Goal: Information Seeking & Learning: Learn about a topic

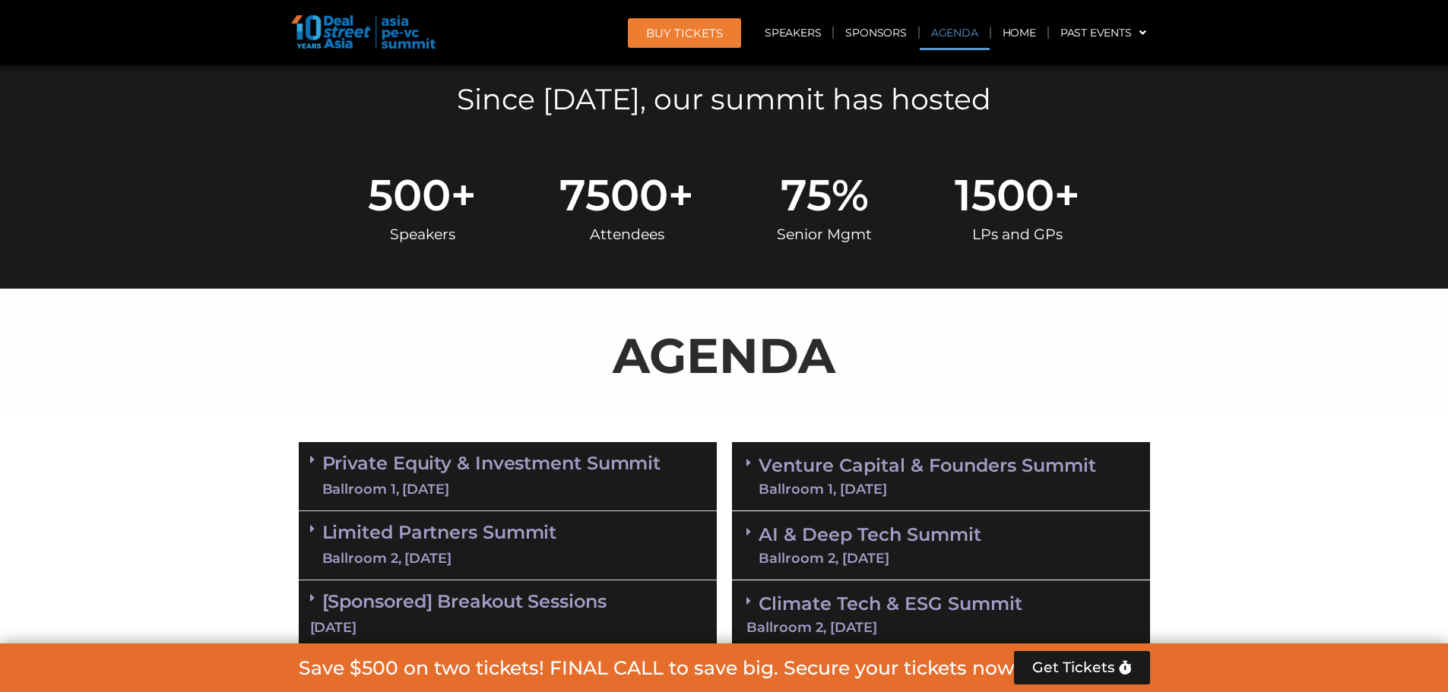
scroll to position [836, 0]
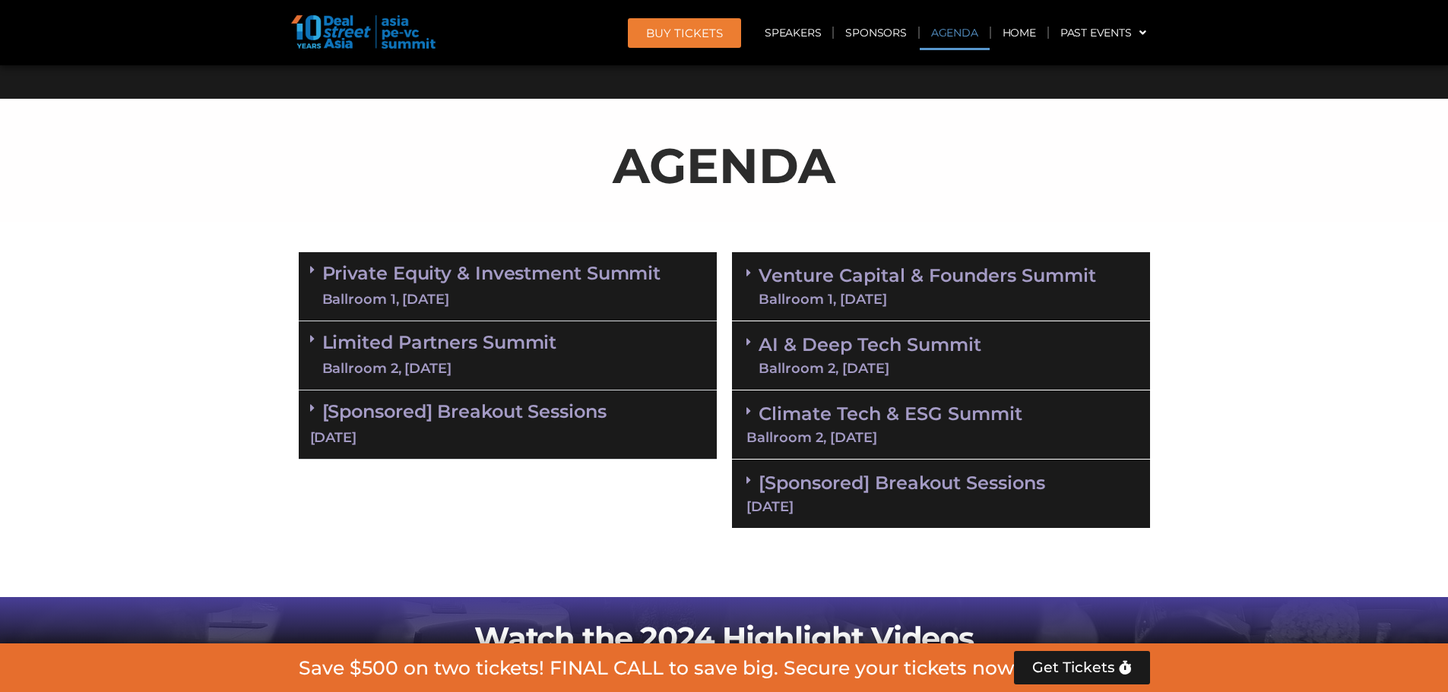
click at [528, 429] on div "[DATE]" at bounding box center [507, 438] width 395 height 19
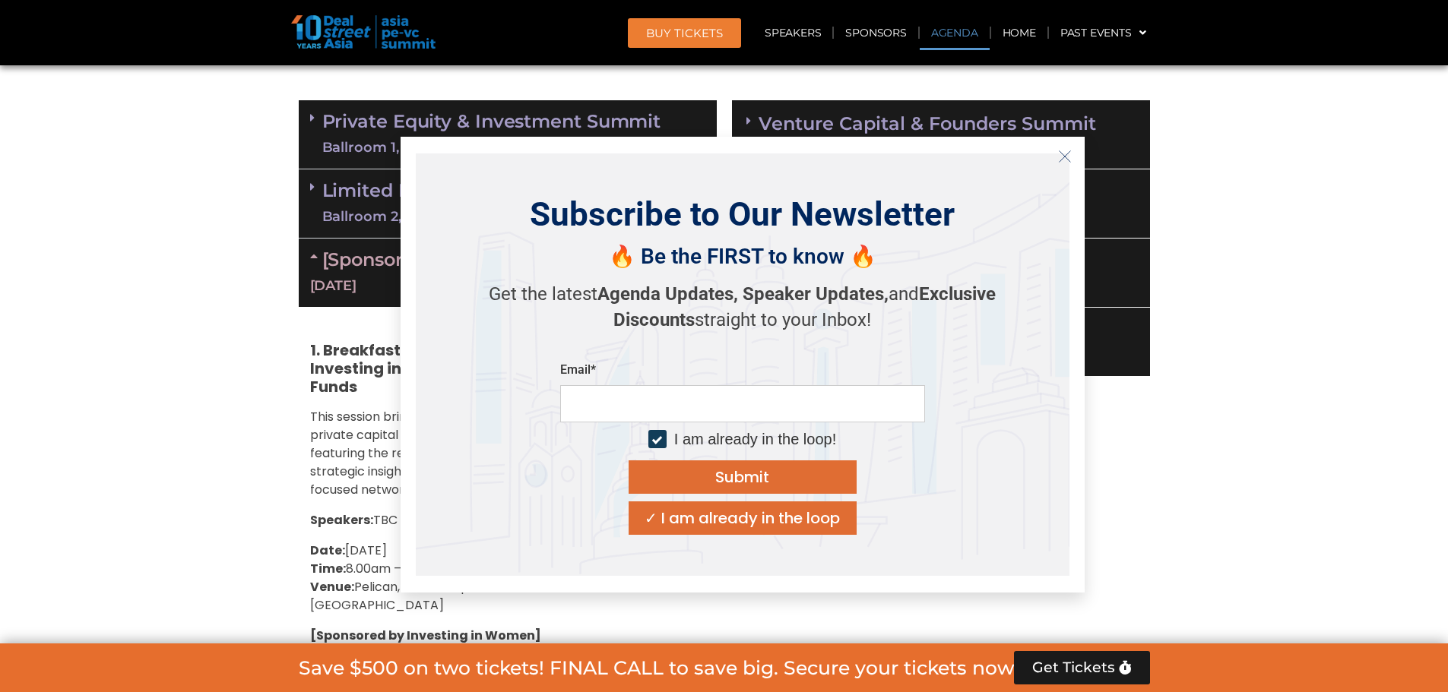
scroll to position [1064, 0]
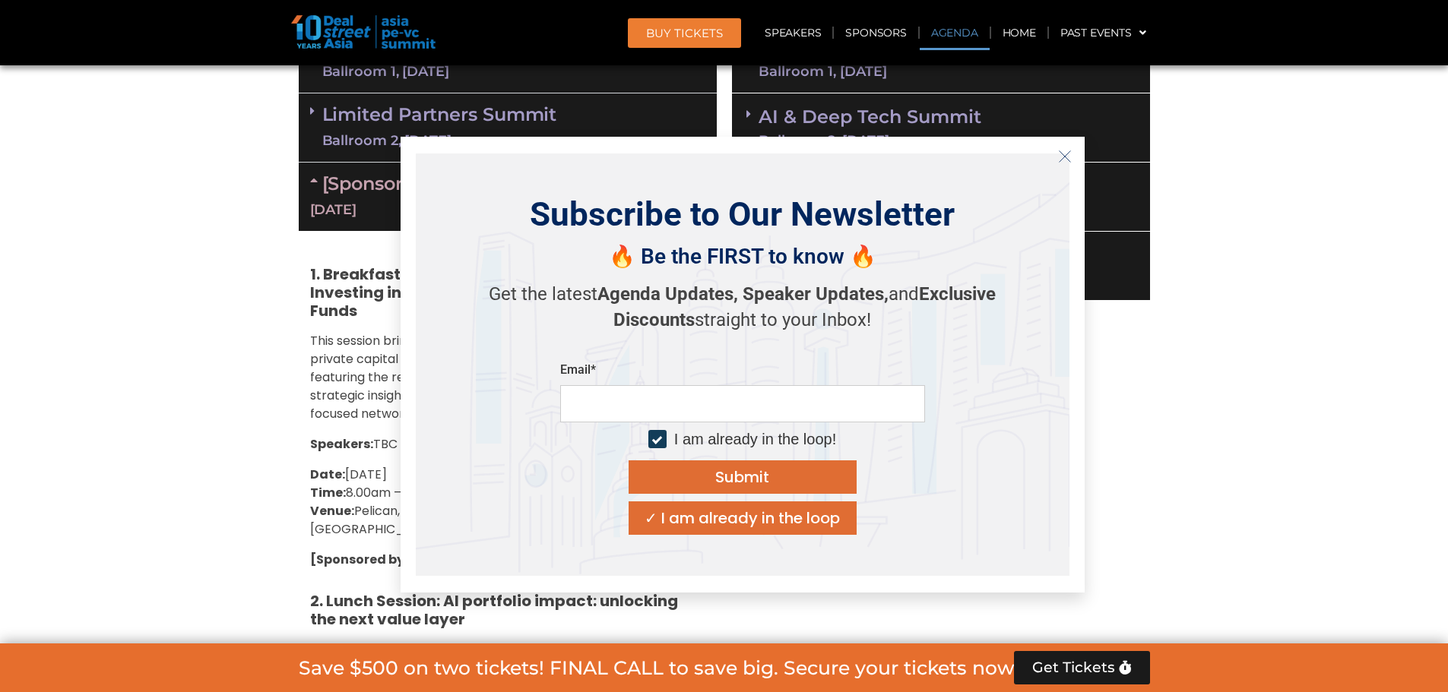
click at [1060, 150] on icon "Close" at bounding box center [1065, 157] width 14 height 14
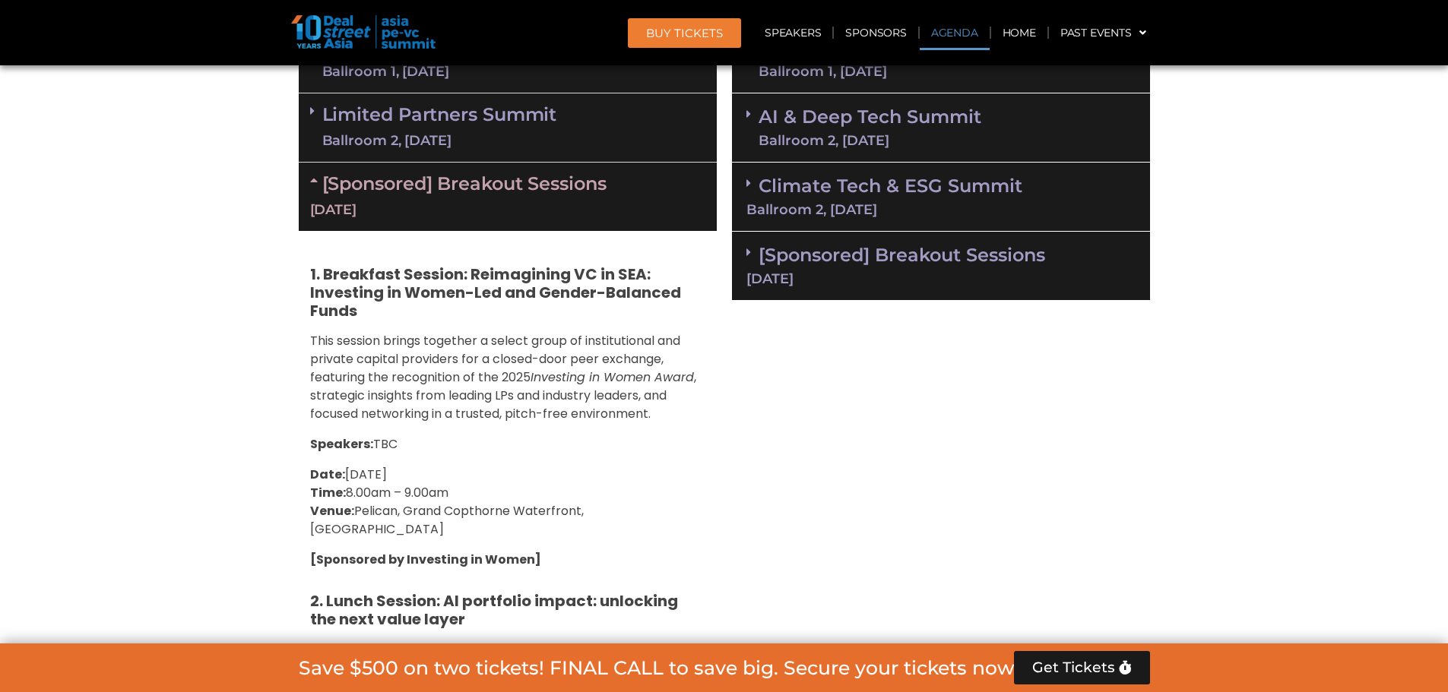
click at [504, 390] on span ", strategic insights from leading LPs and industry leaders, and focused network…" at bounding box center [503, 396] width 386 height 54
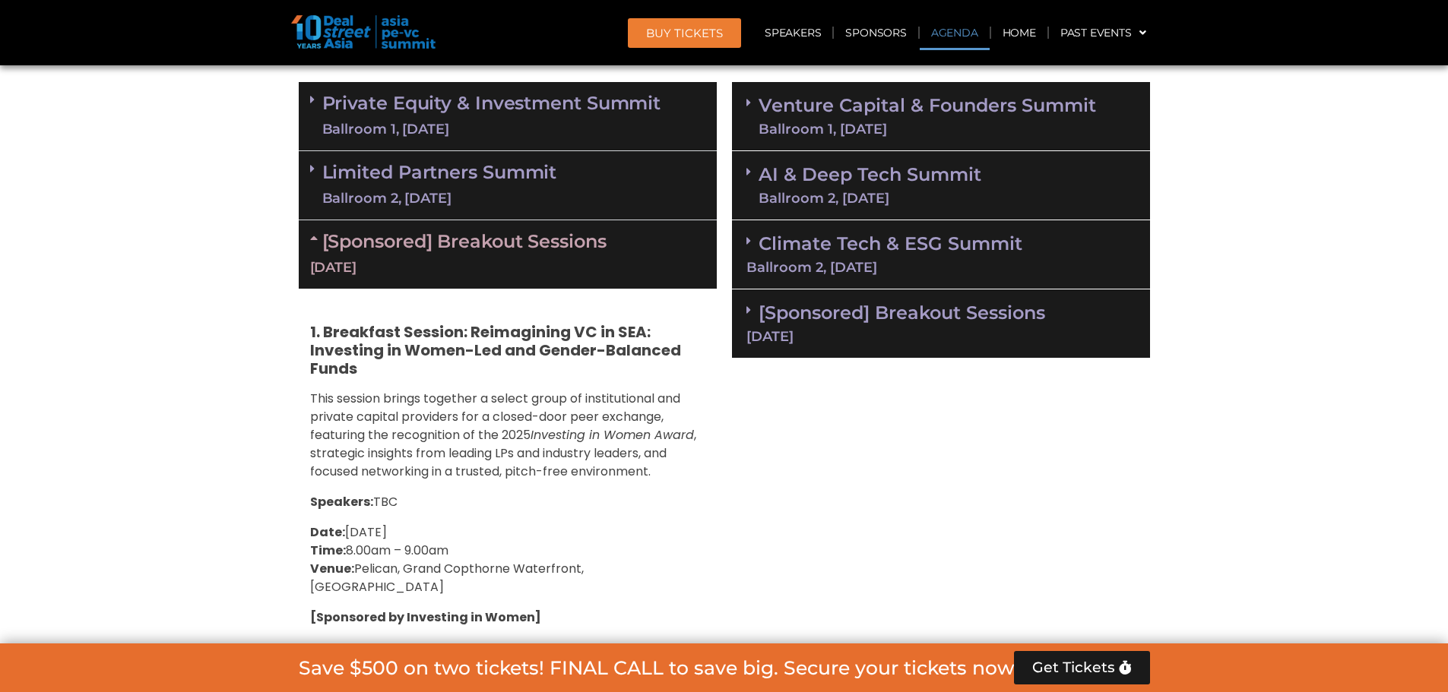
scroll to position [912, 0]
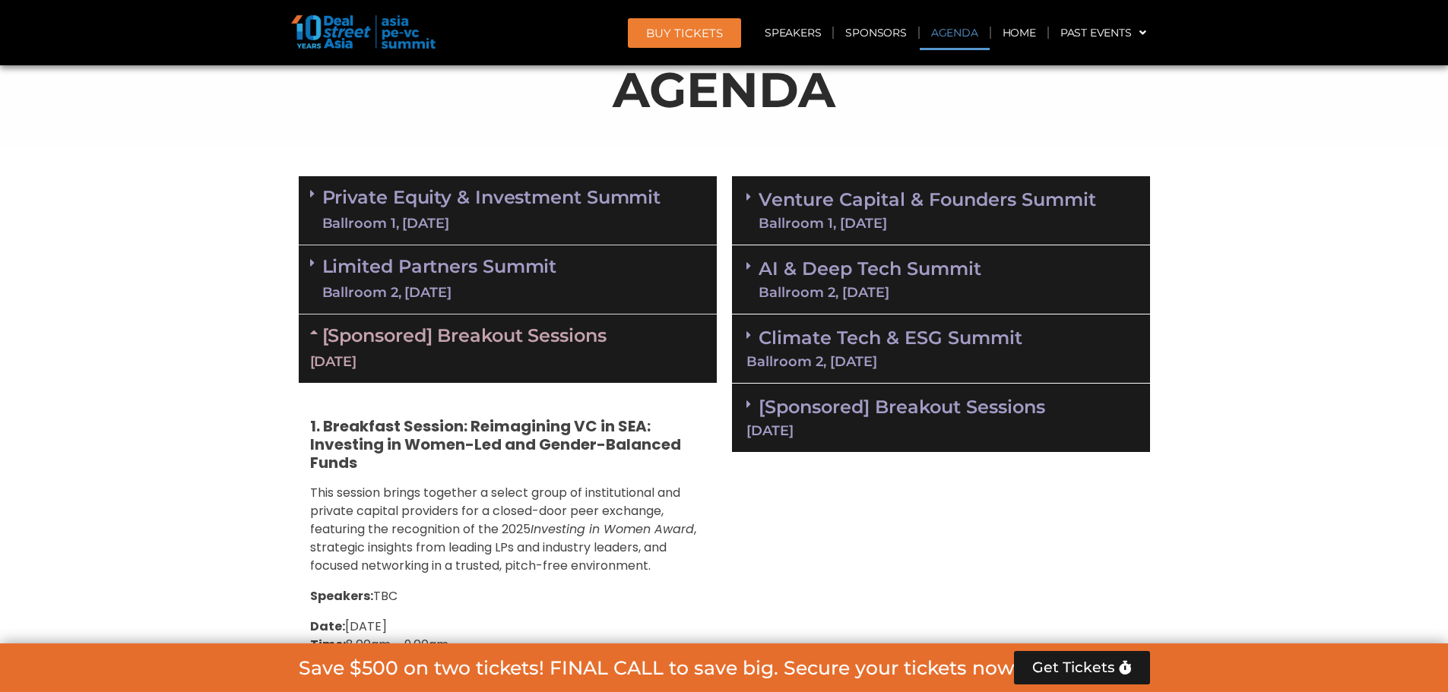
click at [650, 285] on div "Limited Partners [GEOGRAPHIC_DATA] 2, [DATE]" at bounding box center [508, 279] width 418 height 69
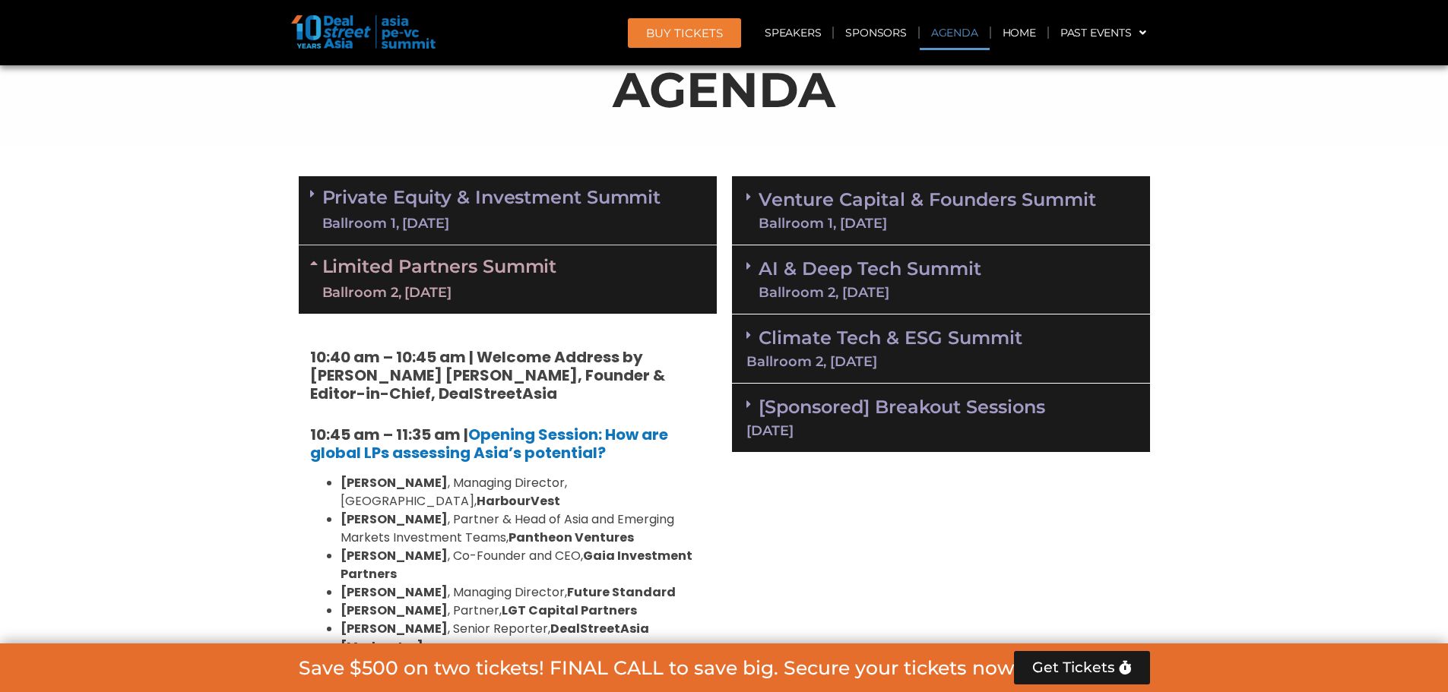
click at [648, 207] on link "Private Equity & Investment Summit Ballroom 1, [DATE]" at bounding box center [491, 211] width 339 height 46
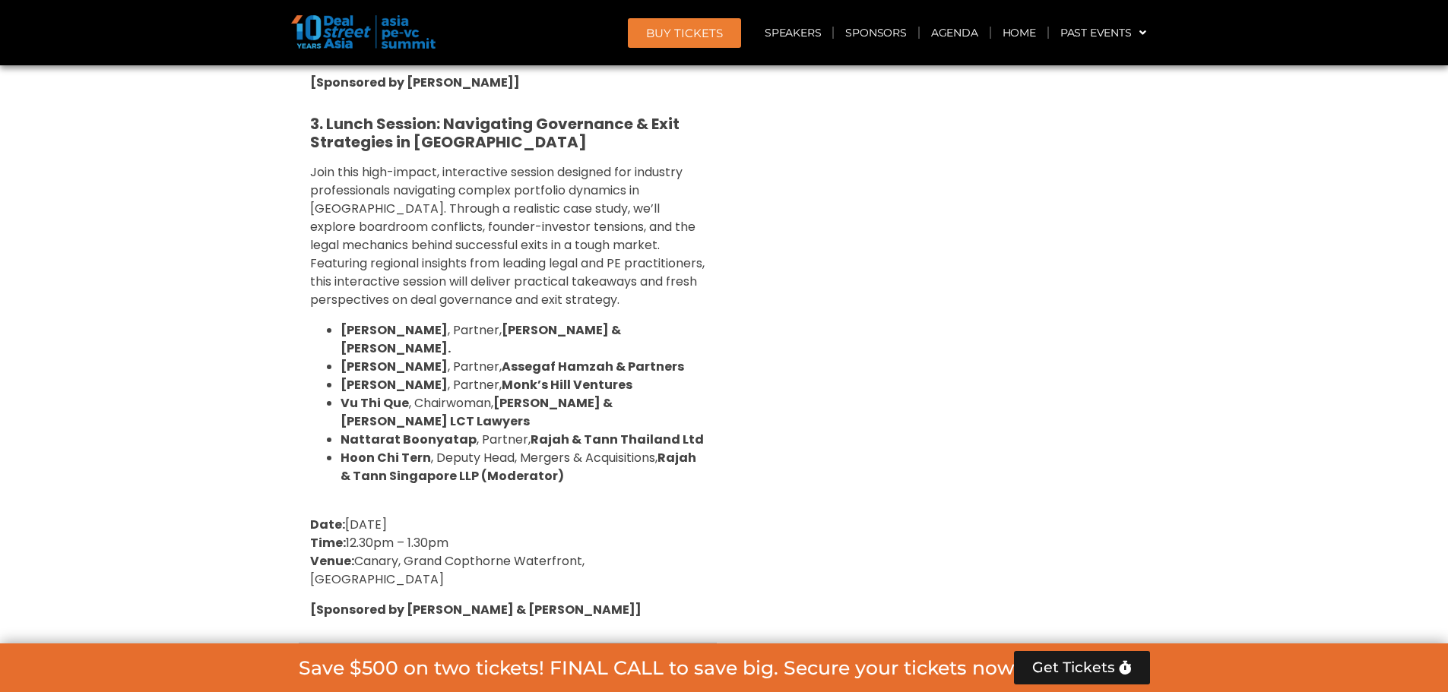
scroll to position [6308, 0]
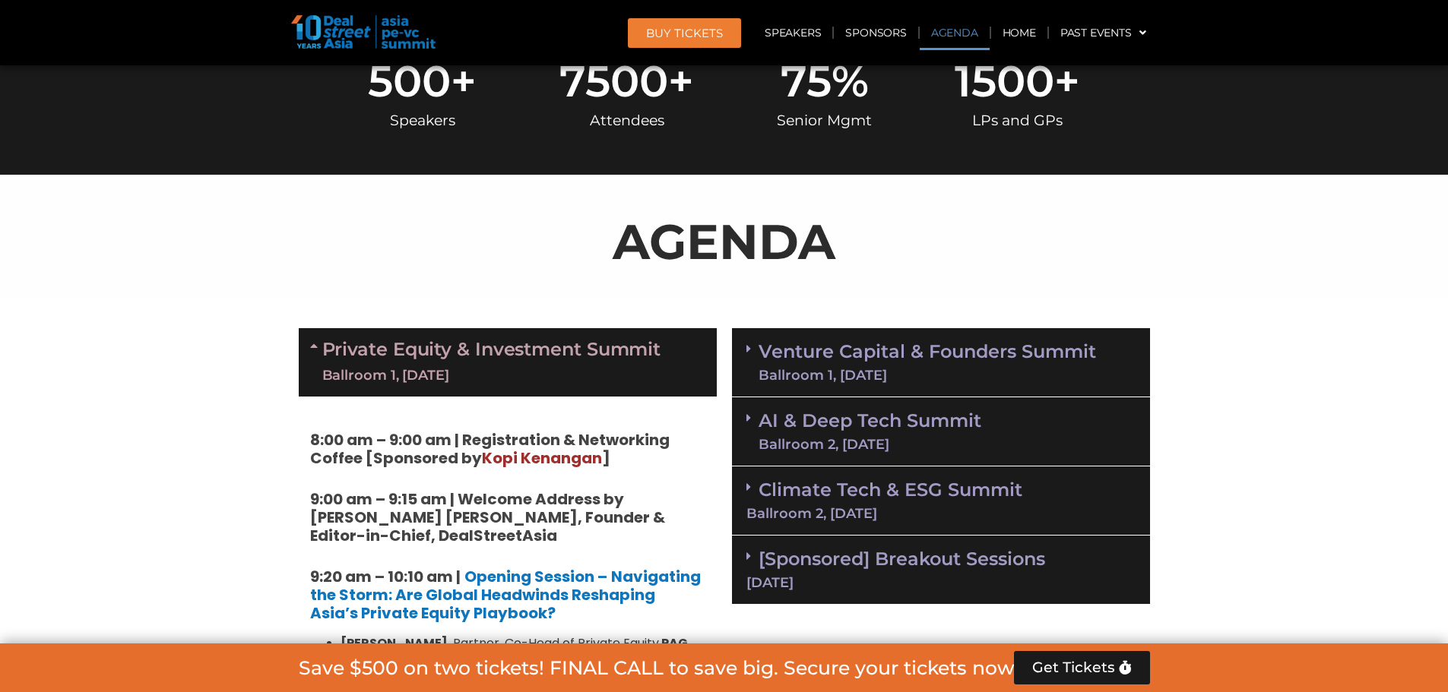
click at [978, 356] on link "Venture Capital & Founders​ Summit Ballroom 1, [DATE]" at bounding box center [926, 363] width 337 height 40
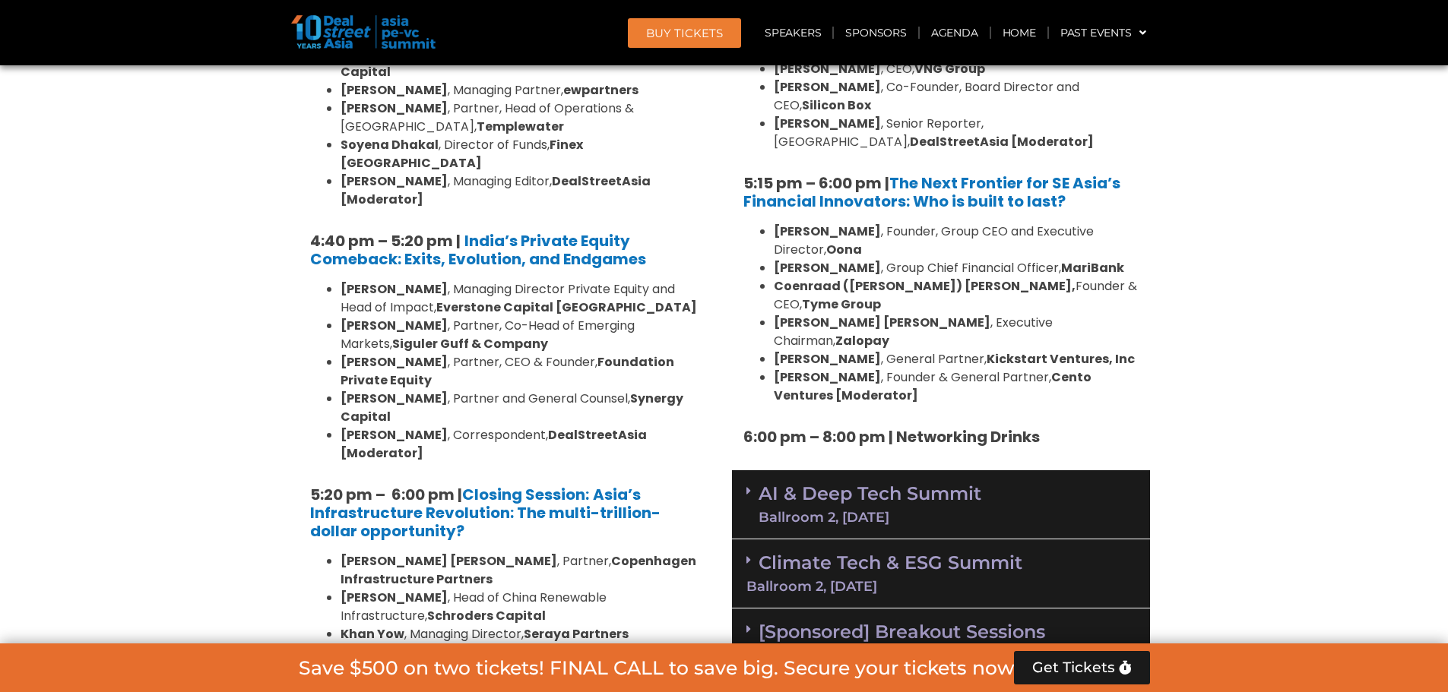
scroll to position [2812, 0]
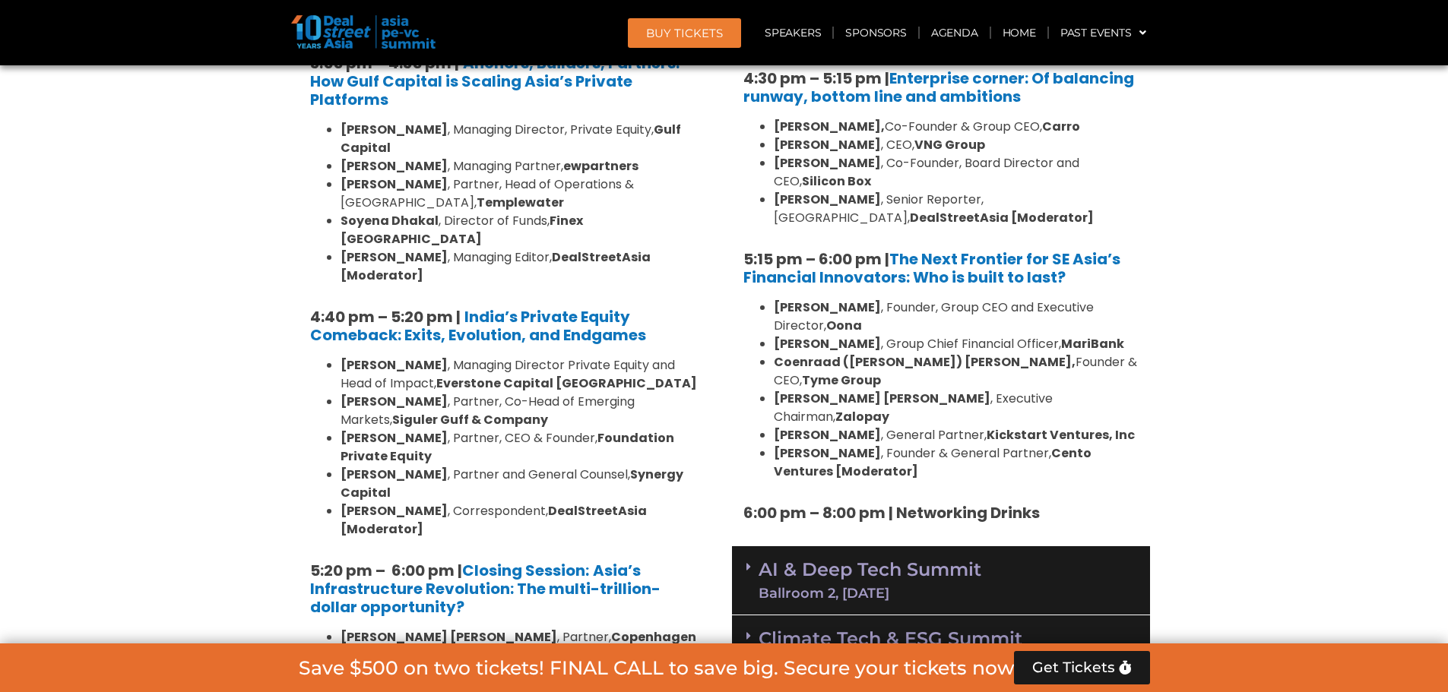
click at [1033, 546] on div "AI & Deep Tech Summit Ballroom 2, [DATE]" at bounding box center [941, 580] width 418 height 69
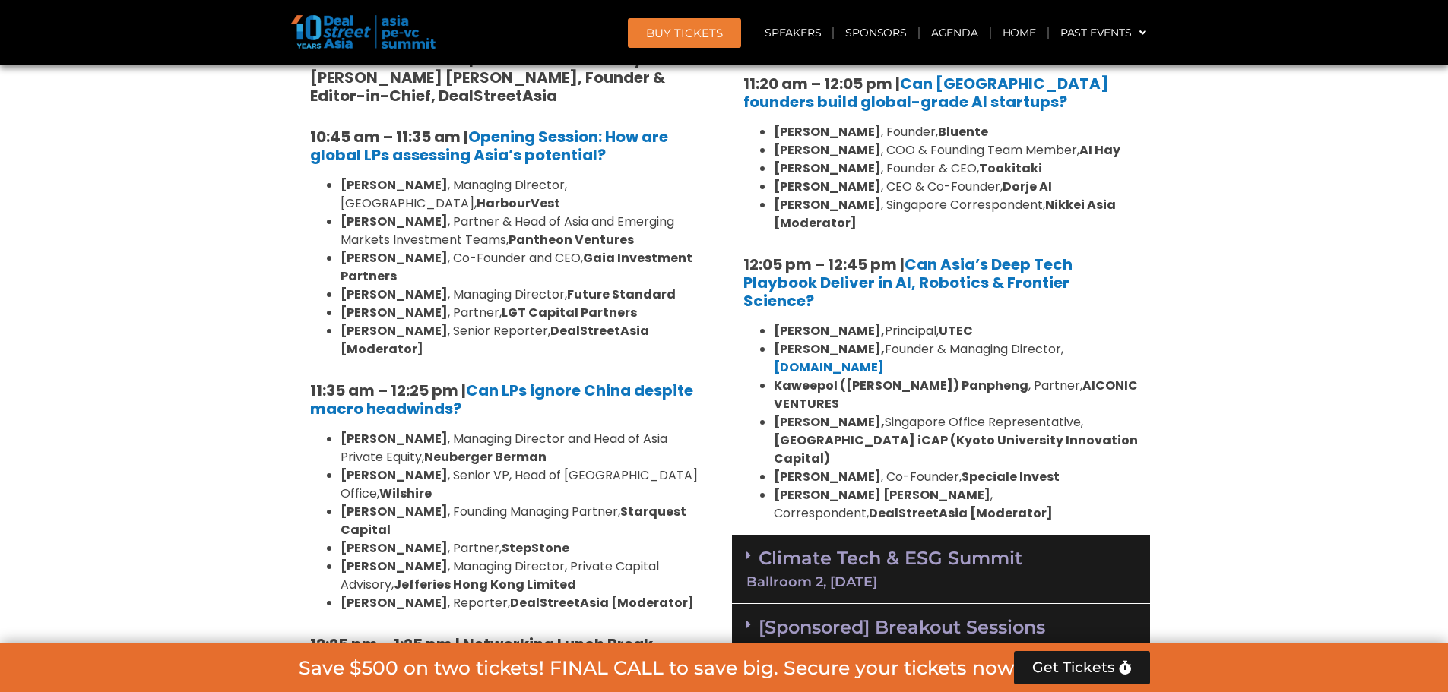
scroll to position [3648, 0]
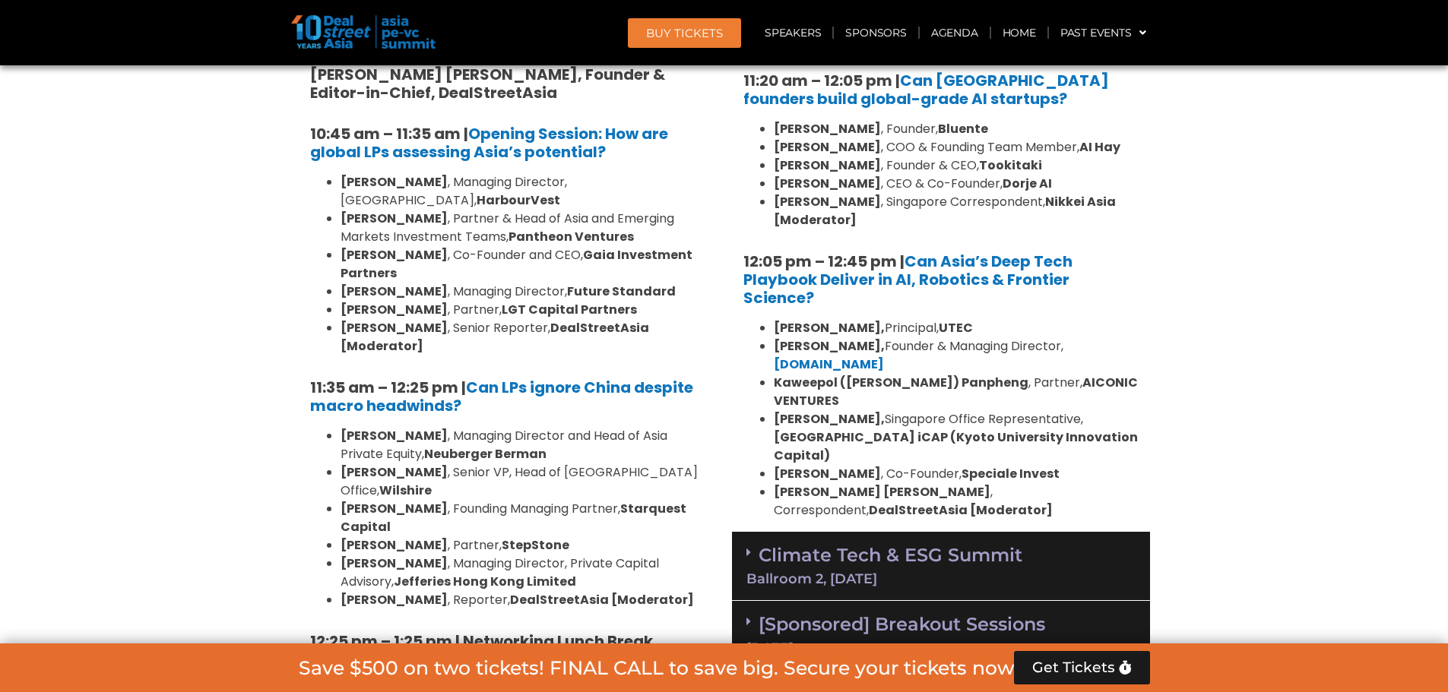
click at [1015, 532] on div "Climate Tech & ESG Summit Ballroom 2, [DATE]" at bounding box center [941, 566] width 418 height 69
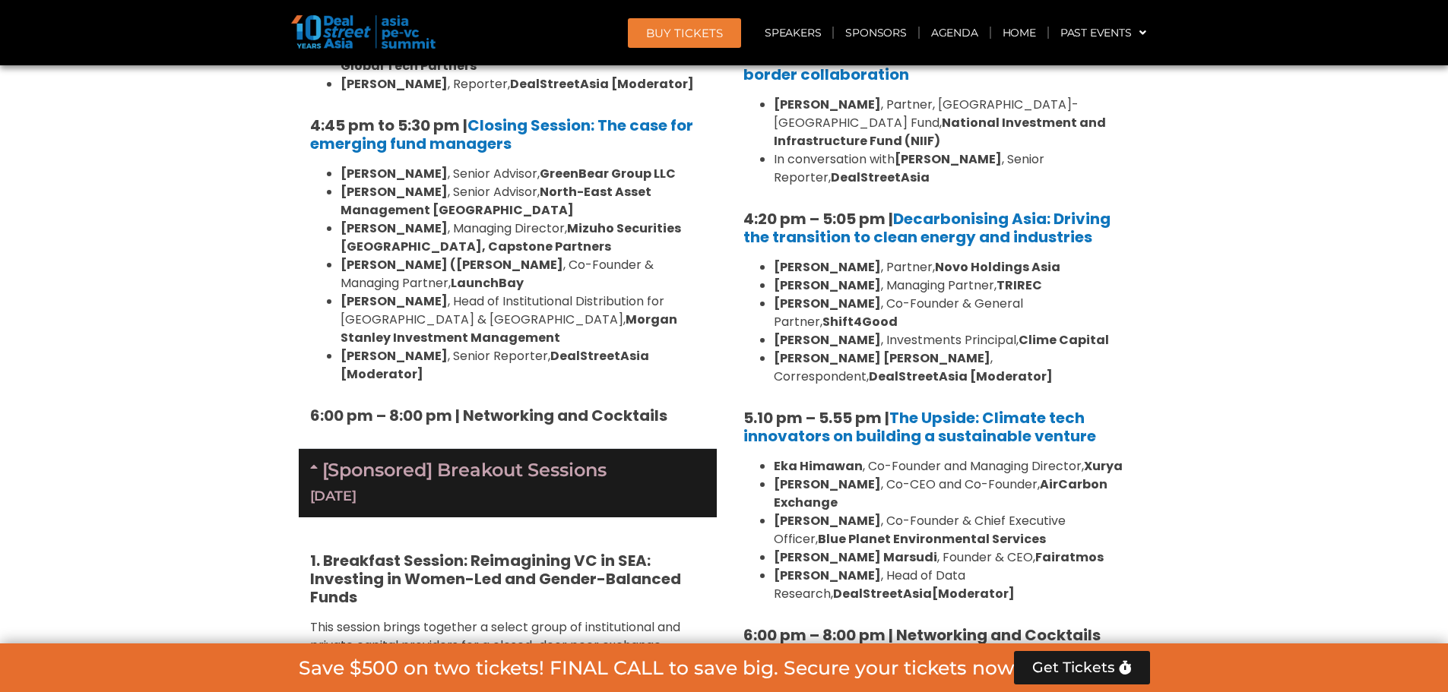
scroll to position [4940, 0]
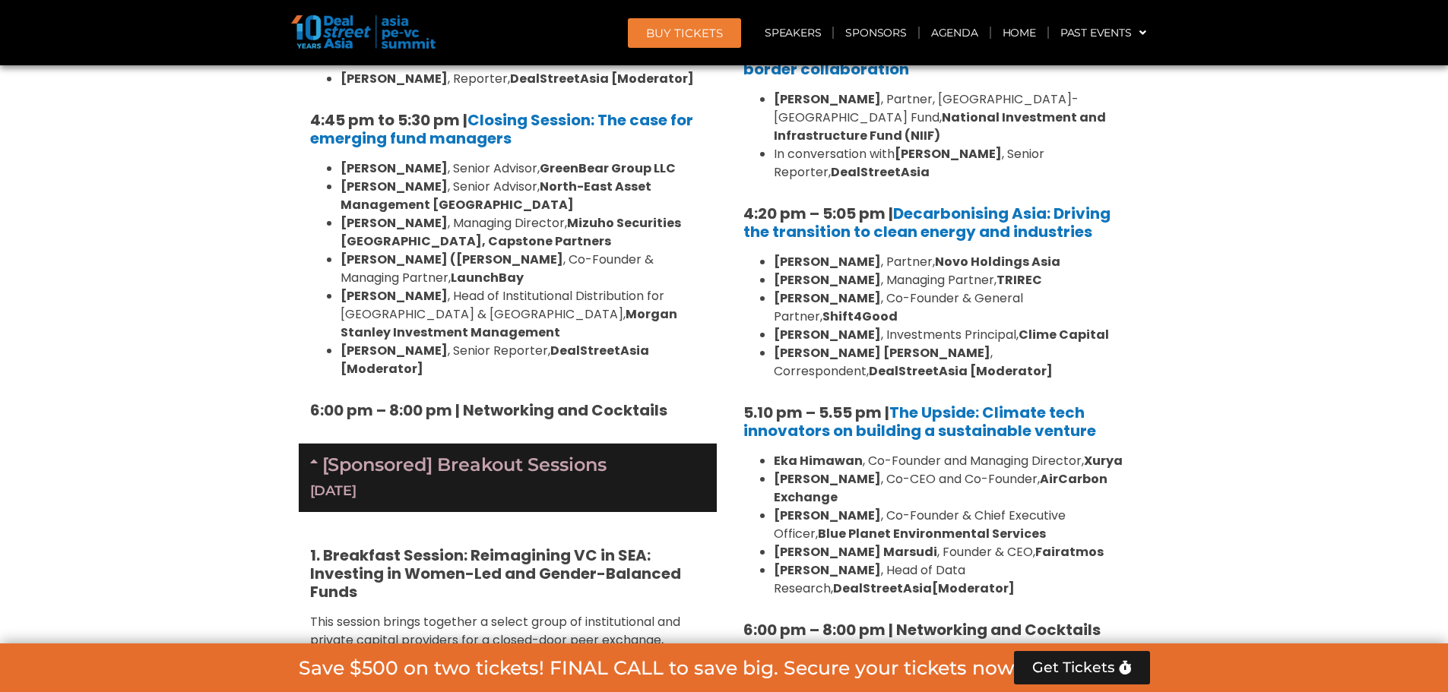
click at [1009, 663] on div "[Sponsored] Breakout Sessions [DATE]" at bounding box center [941, 697] width 418 height 69
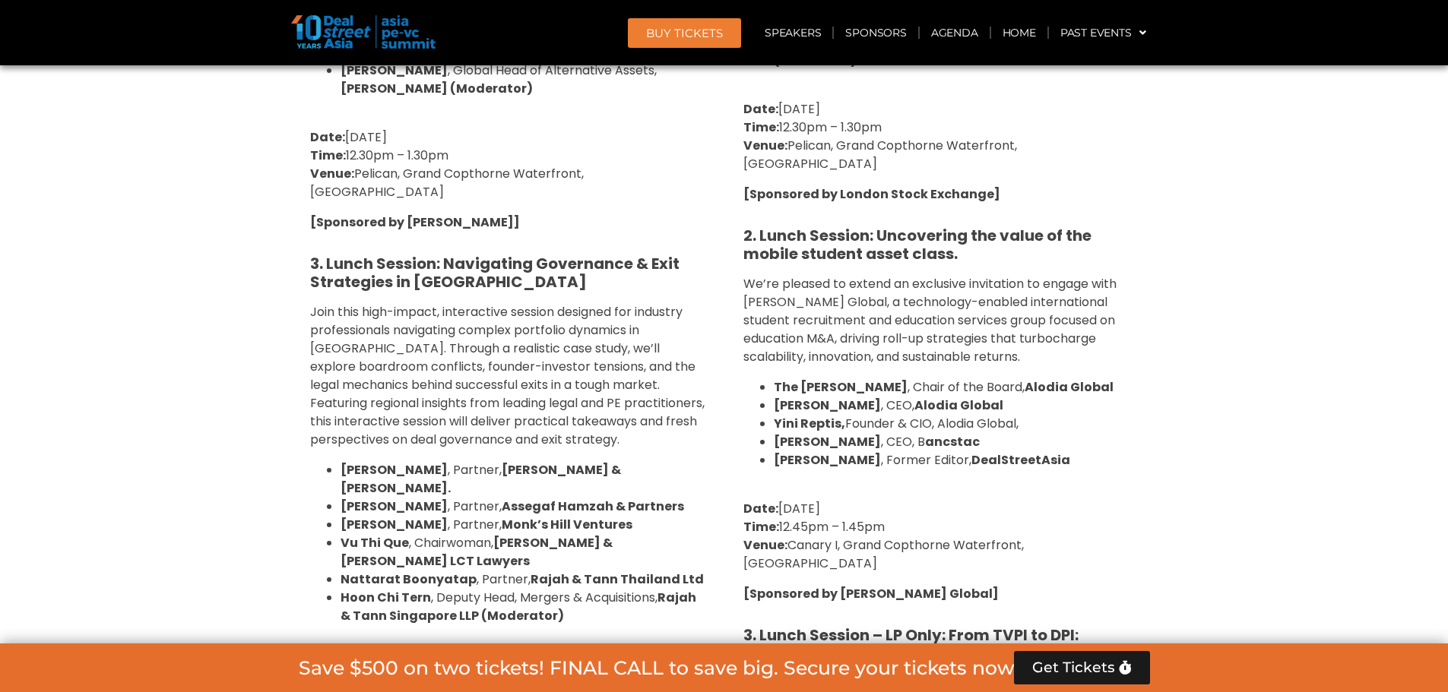
scroll to position [6156, 0]
